Goal: Find specific page/section

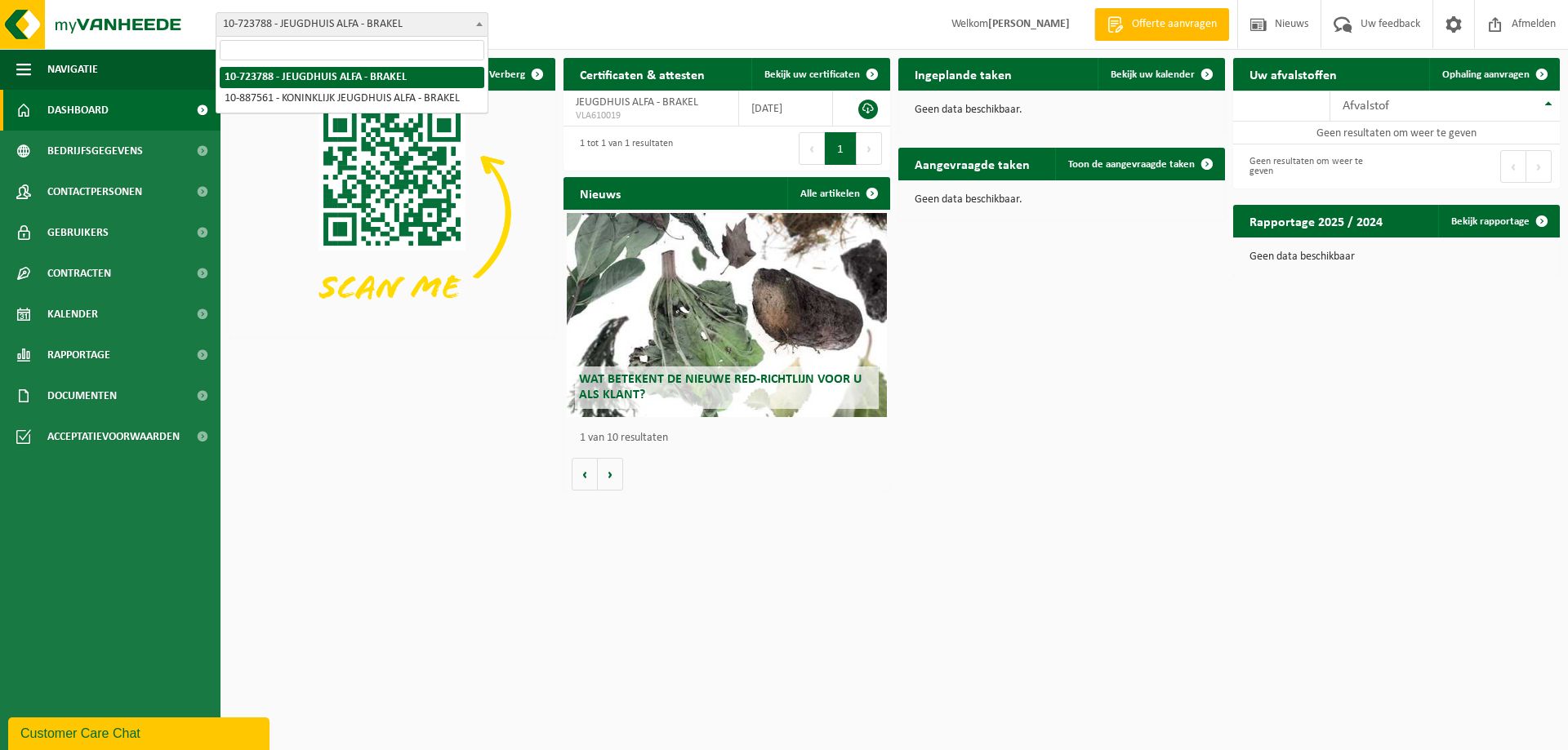
click at [327, 30] on span "10-723788 - JEUGDHUIS ALFA - BRAKEL" at bounding box center [352, 24] width 271 height 23
select select "113717"
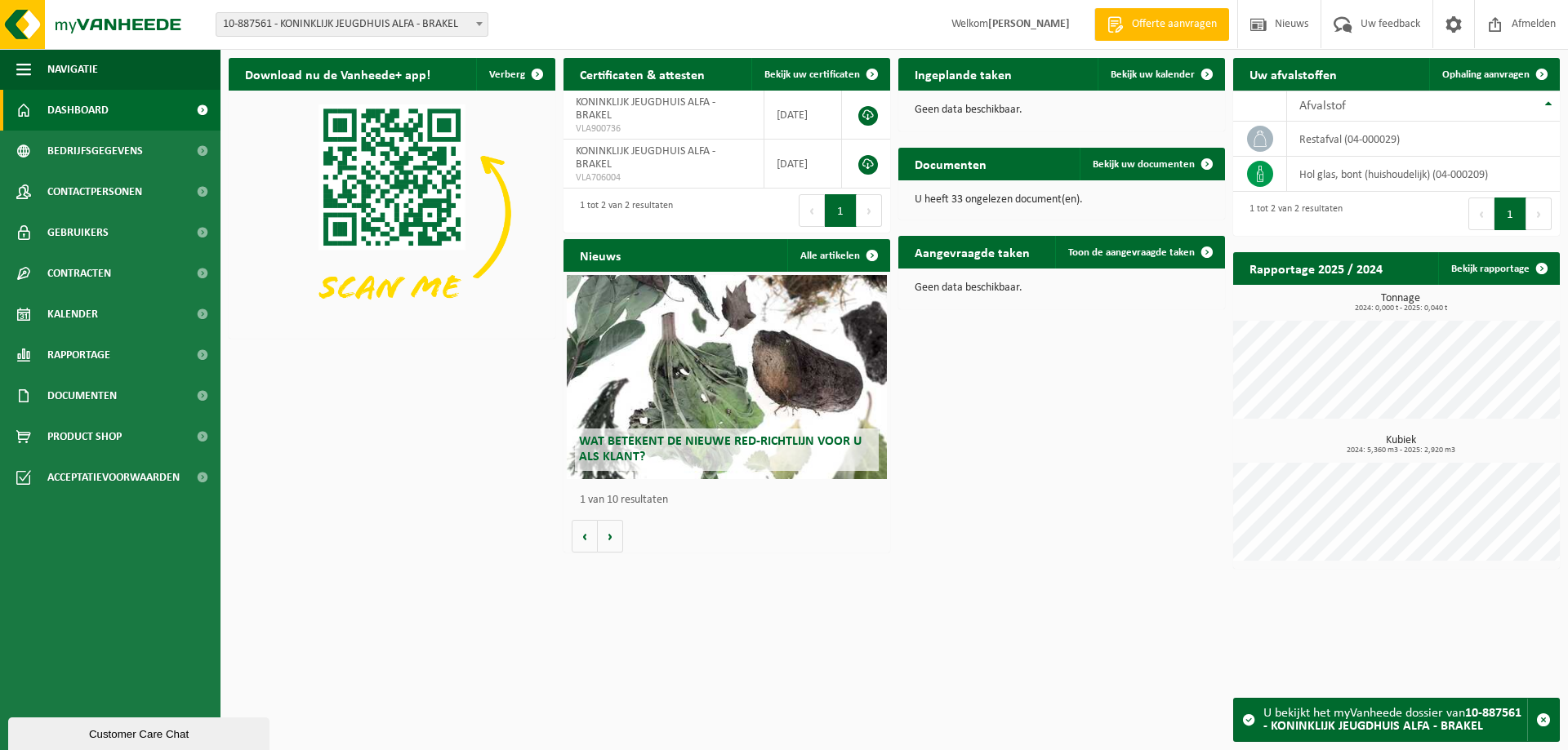
click at [1048, 448] on div "Download nu de Vanheede+ app! Verberg Certificaten & attesten Bekijk uw certifi…" at bounding box center [894, 313] width 1339 height 527
click at [1171, 155] on link "Bekijk uw documenten" at bounding box center [1152, 164] width 144 height 33
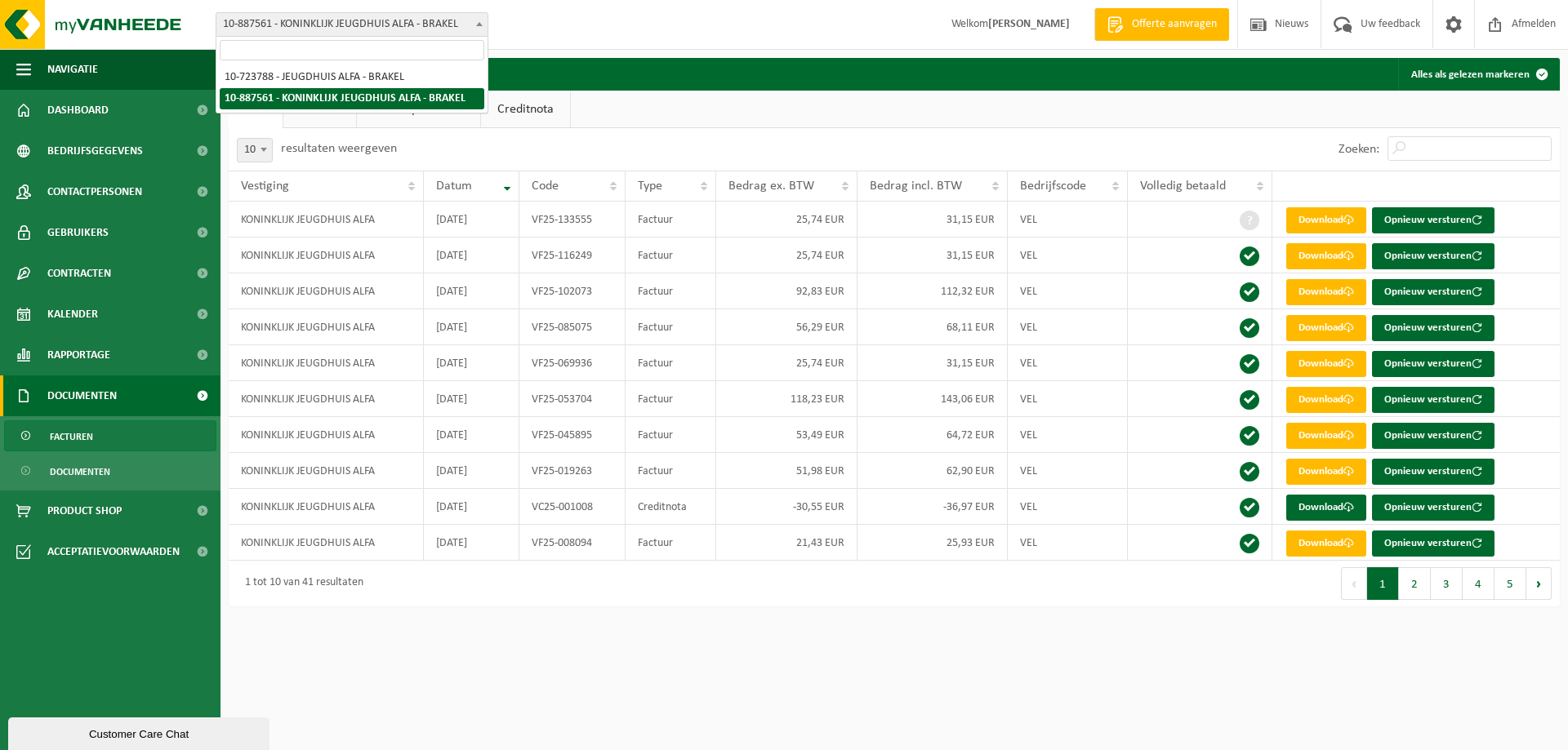
click at [336, 28] on span "10-887561 - KONINKLIJK JEUGDHUIS ALFA - BRAKEL" at bounding box center [352, 24] width 271 height 23
select select "10574"
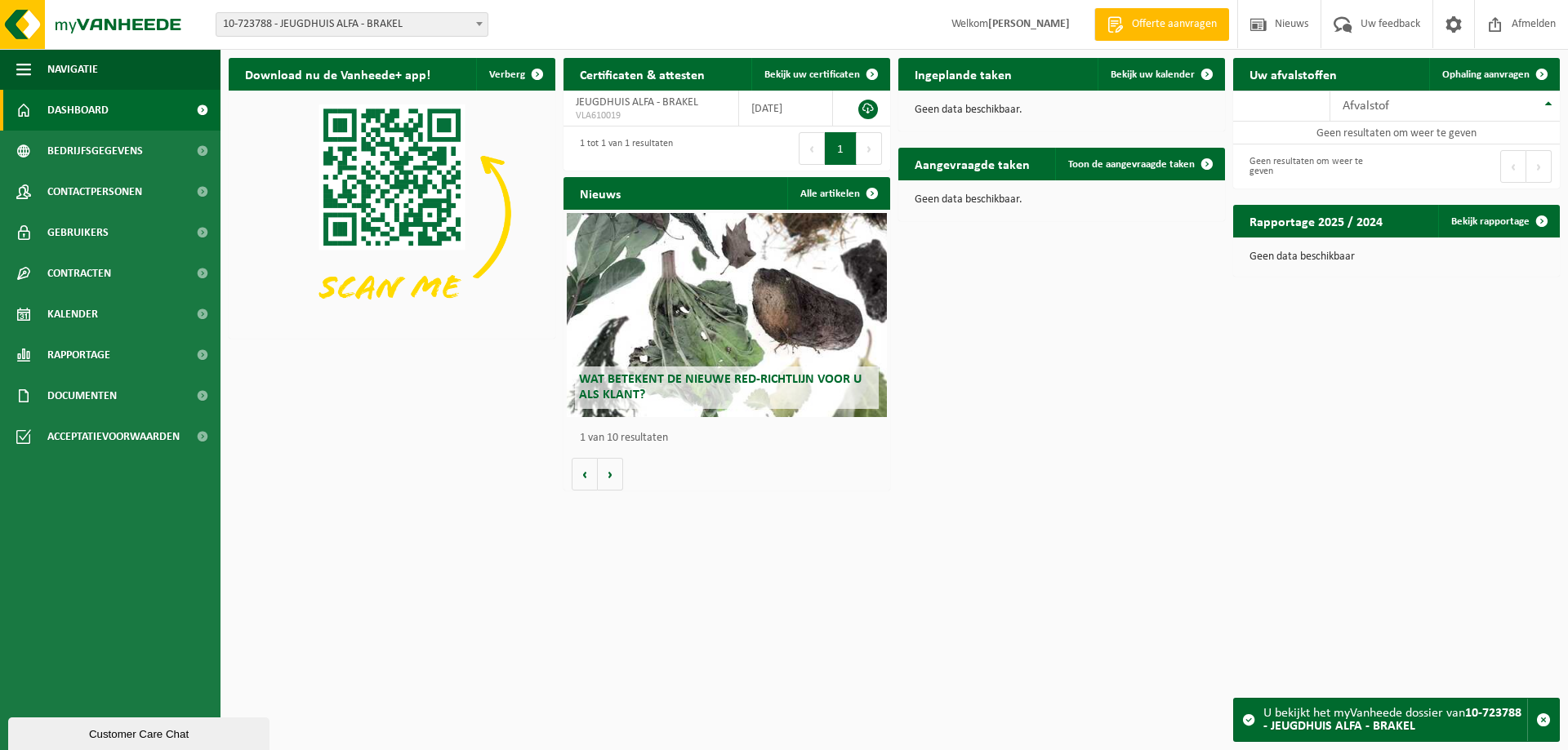
click at [391, 29] on span "10-723788 - JEUGDHUIS ALFA - BRAKEL" at bounding box center [352, 24] width 271 height 23
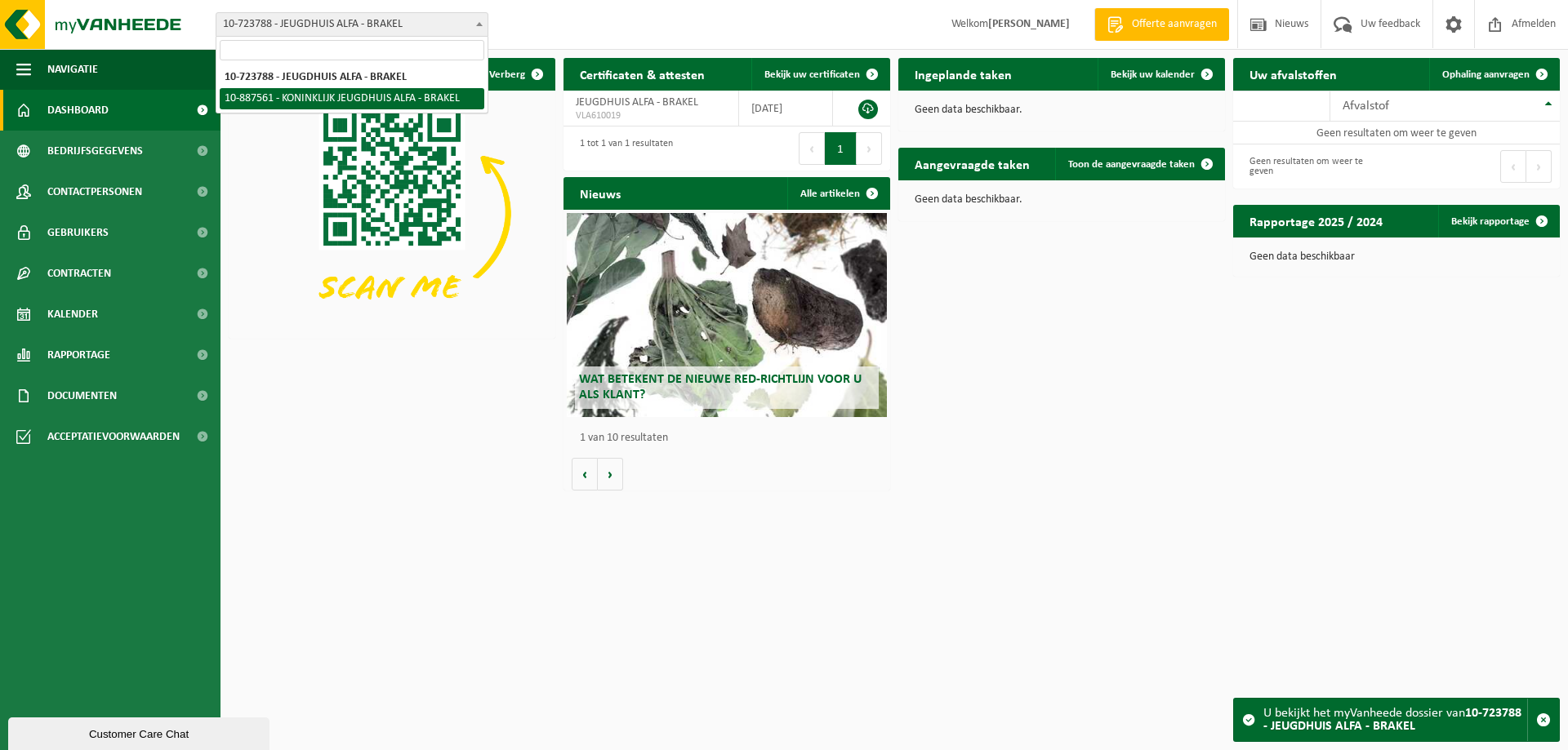
select select "113717"
